Goal: Task Accomplishment & Management: Use online tool/utility

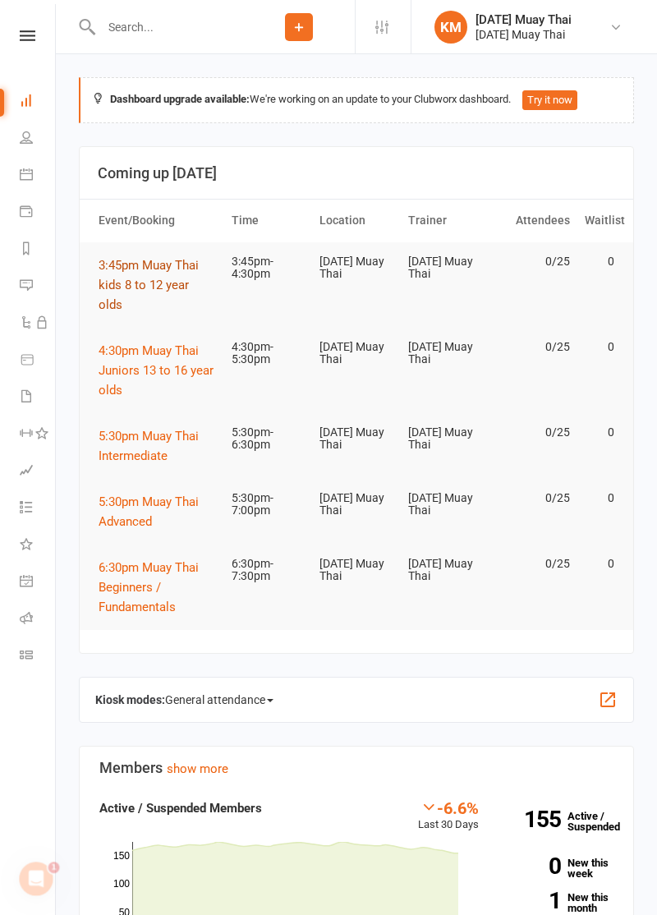
click at [138, 288] on span "3:45pm Muay Thai kids 8 to 12 year olds" at bounding box center [149, 285] width 100 height 54
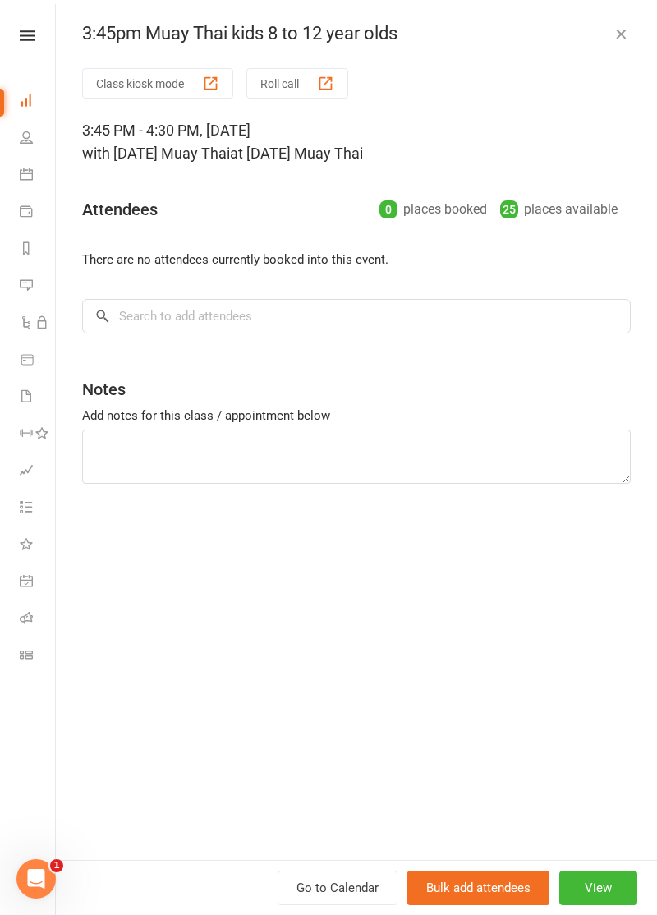
click at [321, 84] on div "button" at bounding box center [325, 83] width 17 height 17
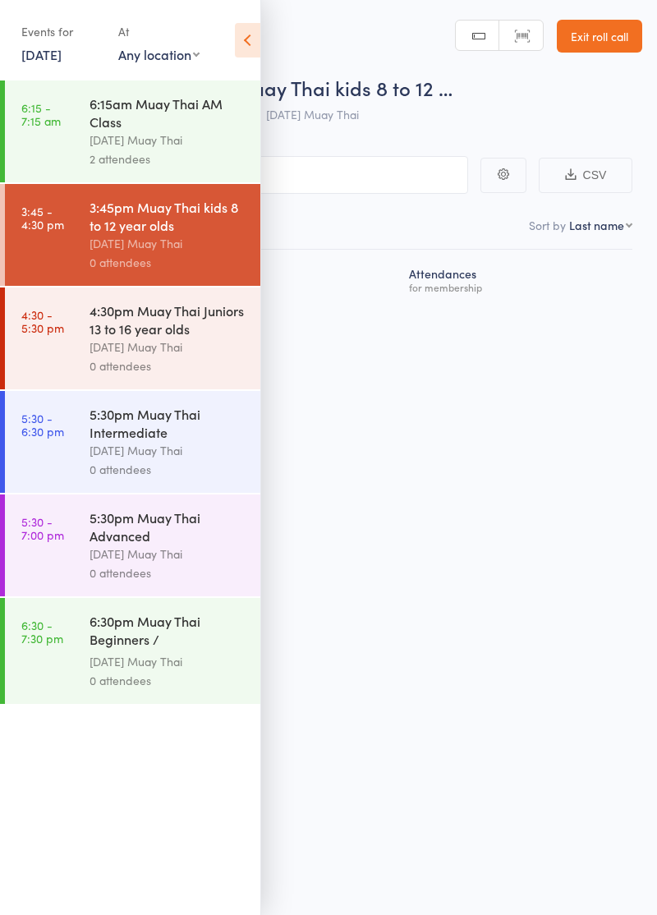
click at [244, 36] on icon at bounding box center [247, 40] width 25 height 35
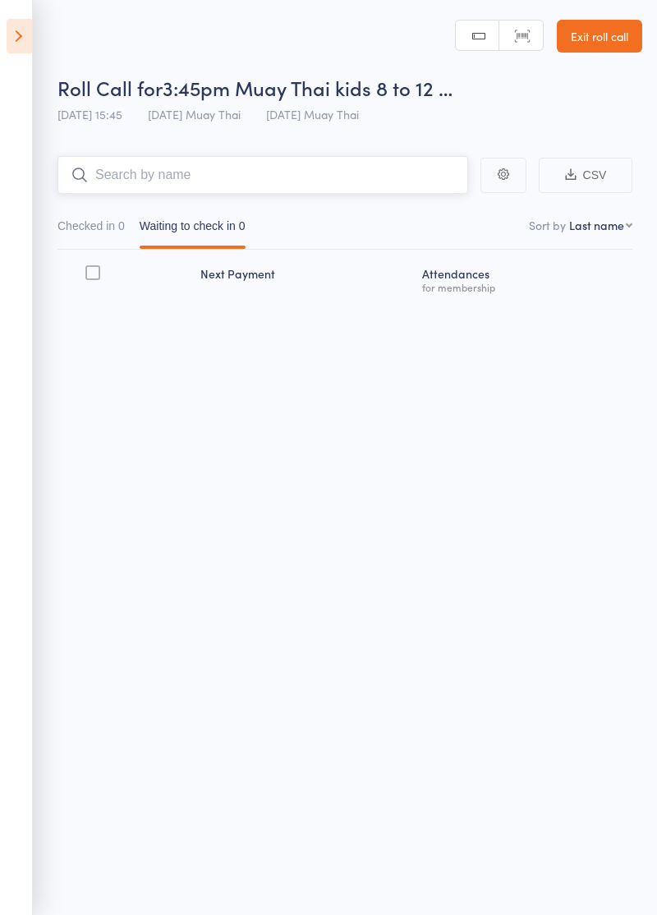
click at [265, 172] on input "search" at bounding box center [263, 175] width 411 height 38
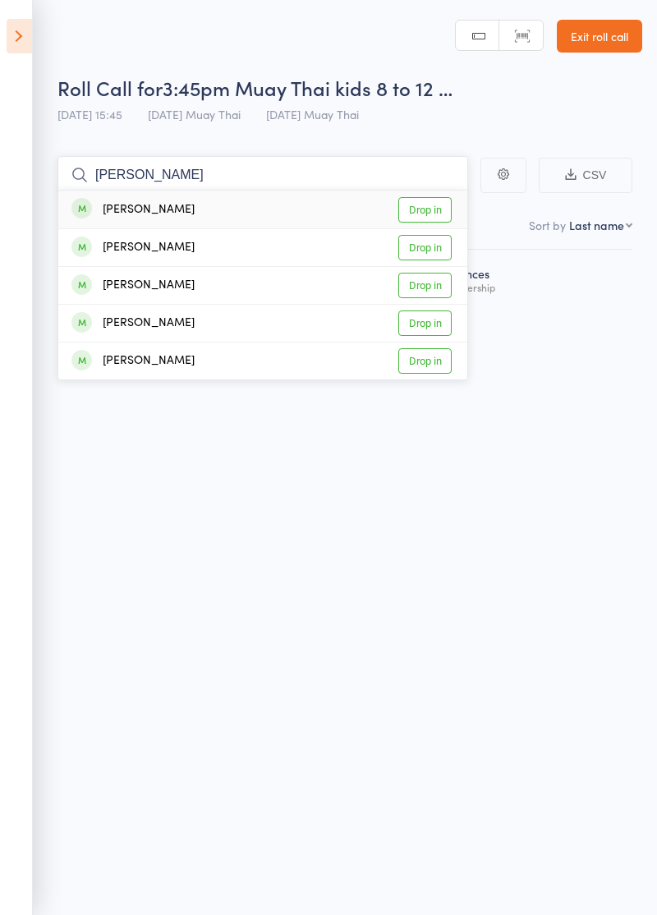
type input "[PERSON_NAME]"
click at [437, 319] on link "Drop in" at bounding box center [425, 323] width 53 height 25
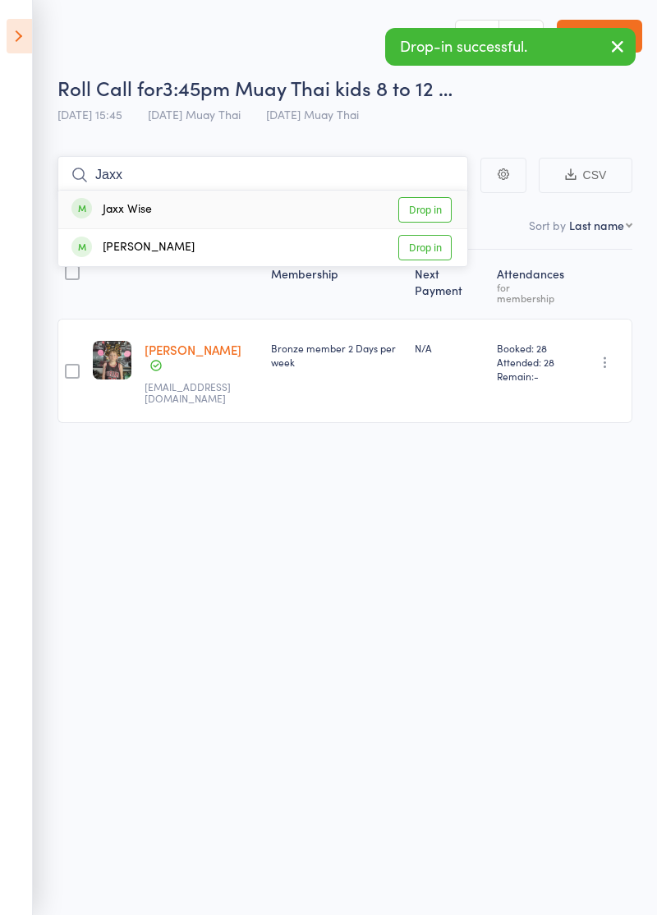
type input "Jaxx"
click at [436, 212] on link "Drop in" at bounding box center [425, 209] width 53 height 25
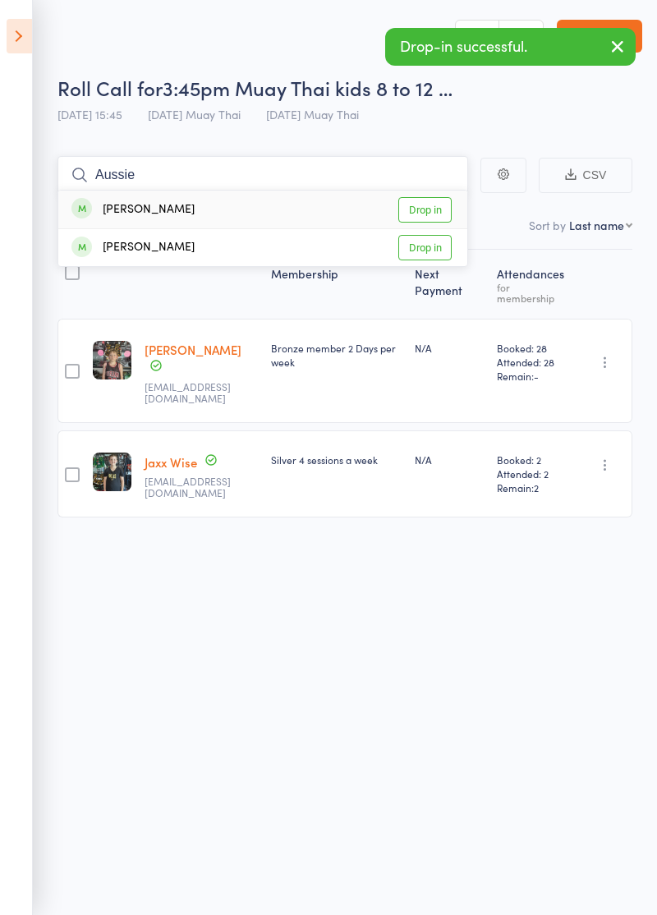
type input "Aussie"
click at [436, 210] on link "Drop in" at bounding box center [425, 209] width 53 height 25
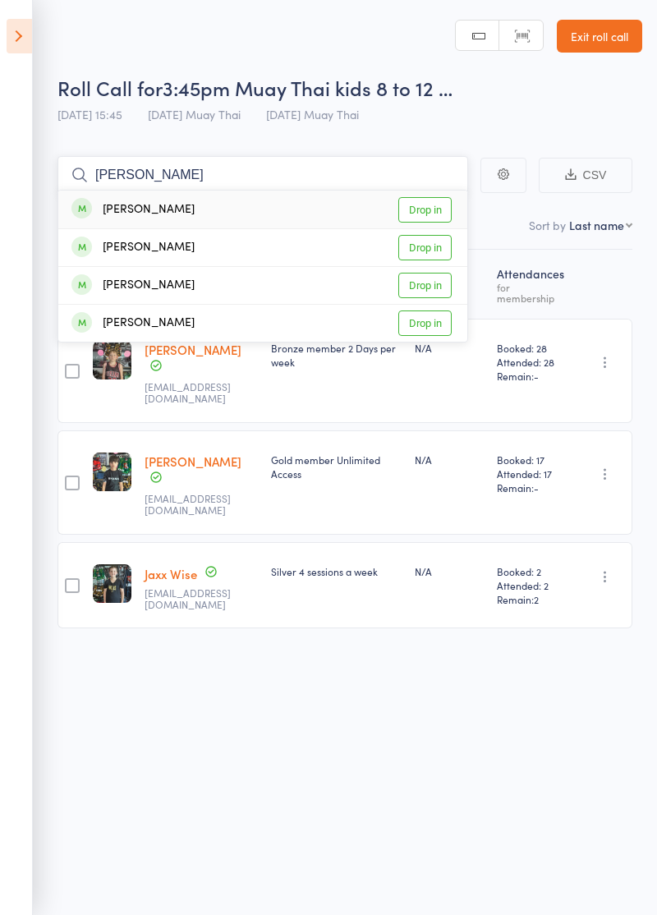
type input "[PERSON_NAME]"
click at [434, 210] on link "Drop in" at bounding box center [425, 209] width 53 height 25
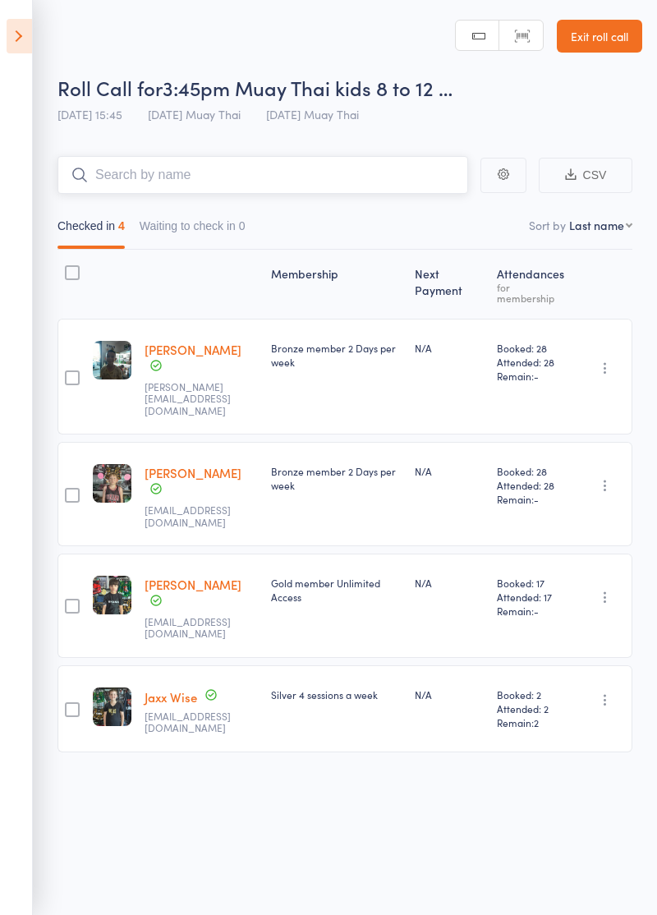
click at [246, 173] on input "search" at bounding box center [263, 175] width 411 height 38
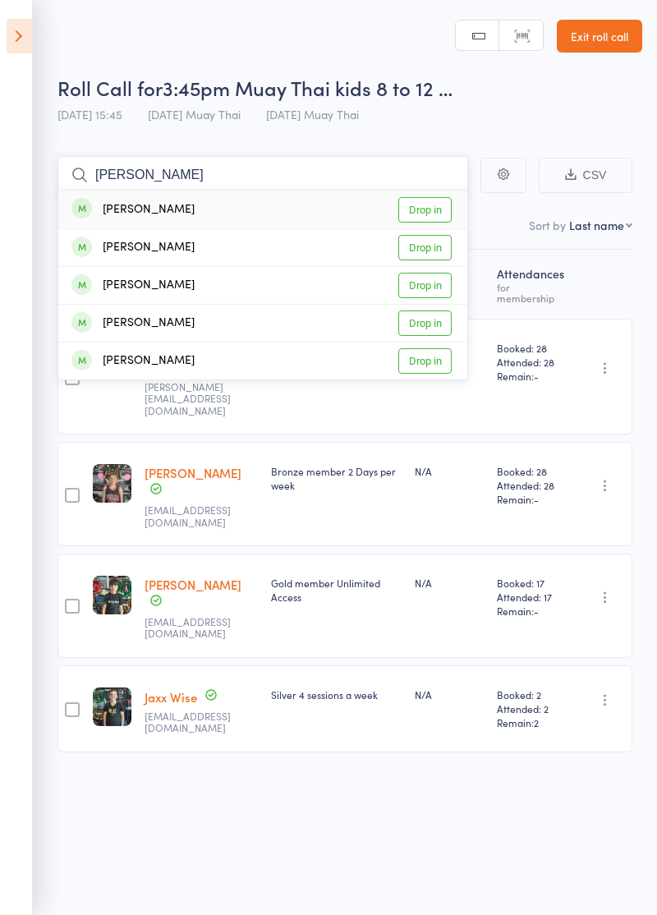
type input "[PERSON_NAME]"
click at [432, 250] on link "Drop in" at bounding box center [425, 247] width 53 height 25
